Goal: Task Accomplishment & Management: Use online tool/utility

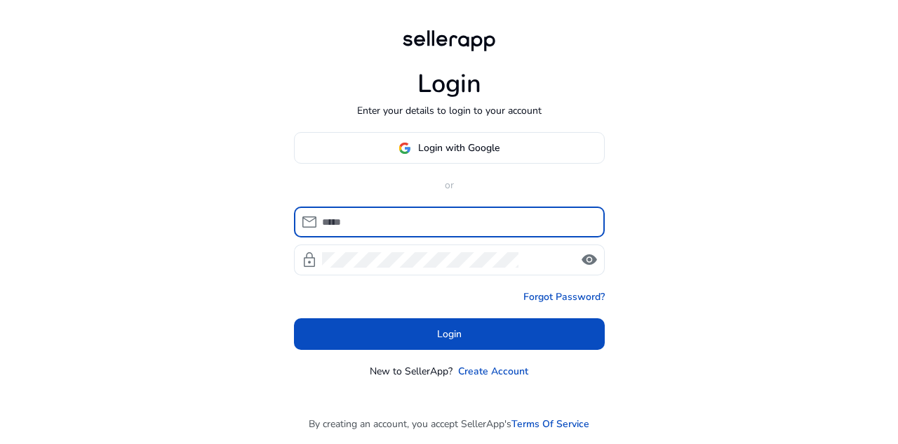
click at [466, 155] on span "Login with Google" at bounding box center [458, 147] width 81 height 15
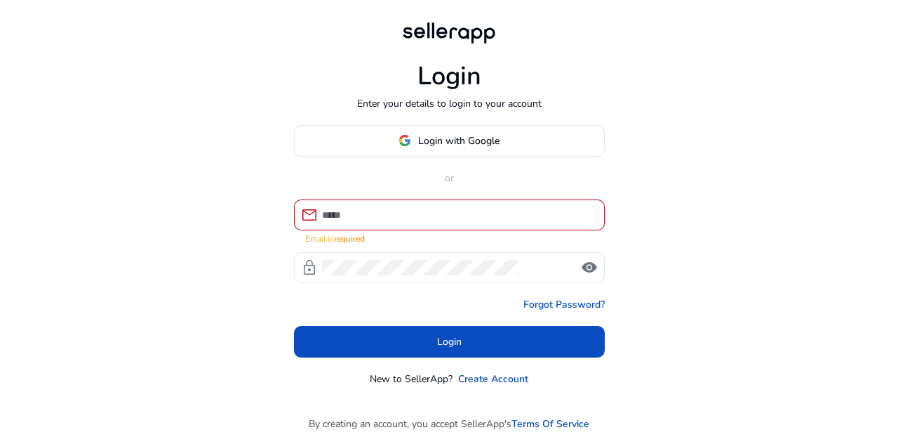
click at [477, 157] on span at bounding box center [450, 141] width 310 height 34
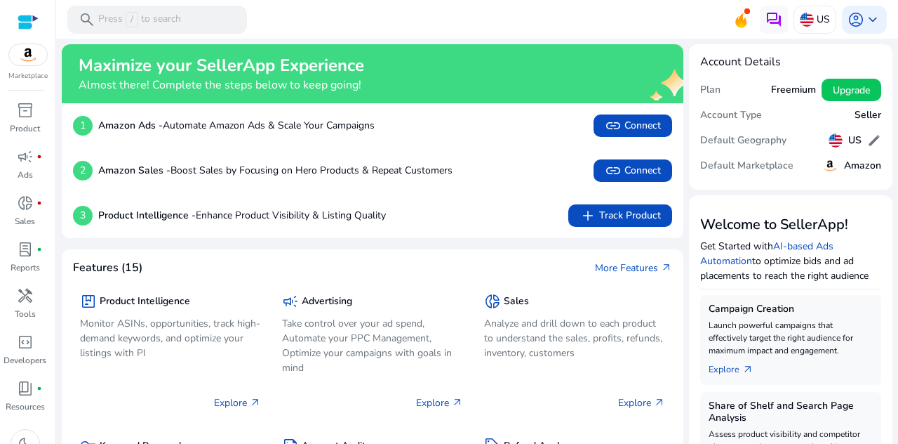
click at [630, 126] on span "link Connect" at bounding box center [633, 125] width 56 height 17
